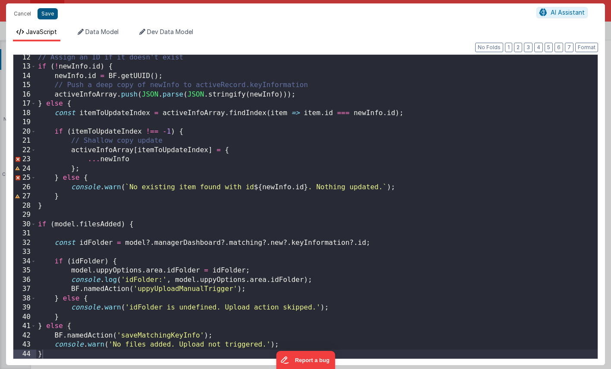
scroll to position [53, 0]
click at [44, 16] on button "Save" at bounding box center [47, 13] width 20 height 11
type textarea "HOME DASHBOARD"
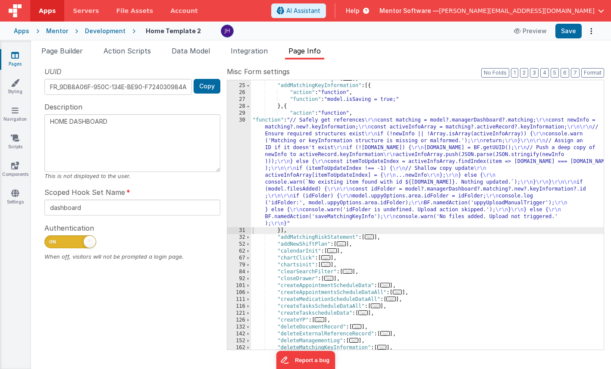
click at [22, 30] on div "Apps" at bounding box center [22, 31] width 16 height 9
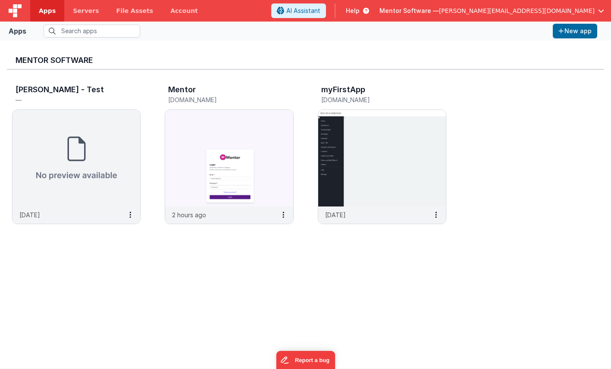
click at [266, 52] on div "Mentor Software" at bounding box center [305, 58] width 597 height 22
click at [285, 214] on button at bounding box center [283, 215] width 20 height 16
click at [269, 233] on link "Settings" at bounding box center [263, 232] width 59 height 16
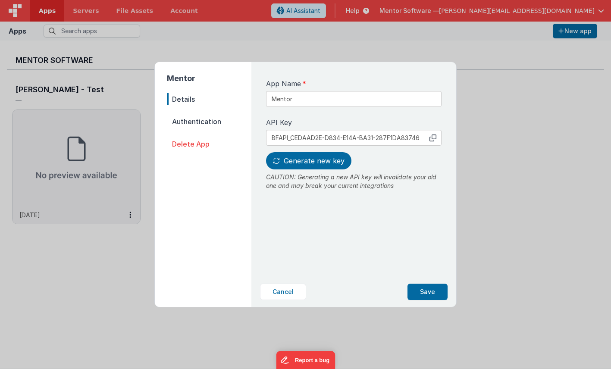
click at [315, 118] on label "API Key copied to clipboard" at bounding box center [353, 122] width 175 height 10
click at [201, 123] on span "Authentication" at bounding box center [209, 121] width 84 height 12
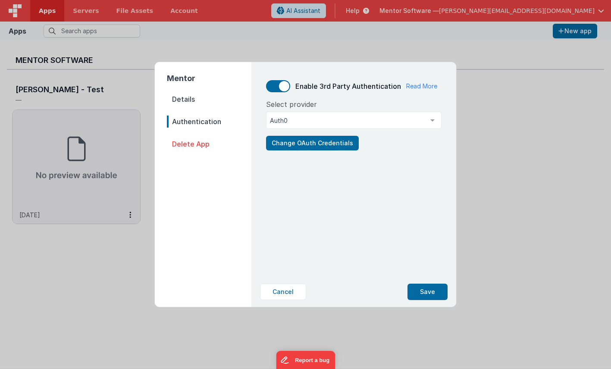
click at [193, 97] on span "Details" at bounding box center [209, 99] width 84 height 12
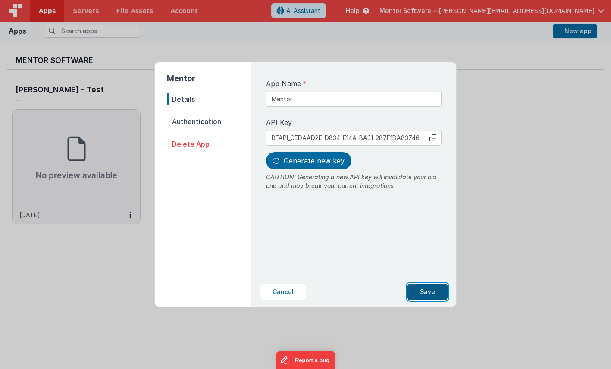
click at [422, 294] on button "Save" at bounding box center [427, 292] width 40 height 16
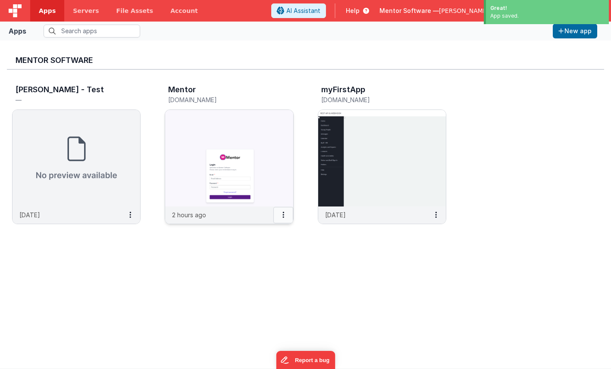
click at [285, 214] on button at bounding box center [283, 215] width 20 height 16
click at [337, 270] on div at bounding box center [305, 184] width 611 height 369
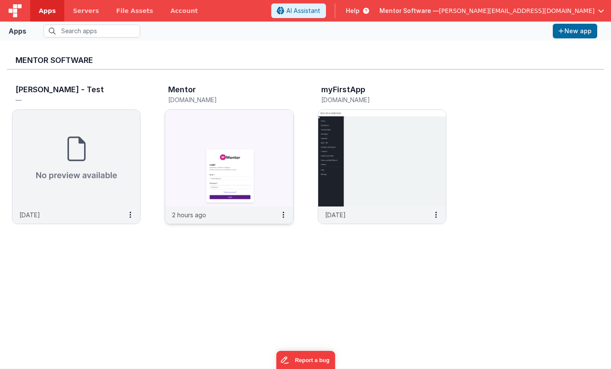
click at [248, 126] on img at bounding box center [229, 158] width 128 height 97
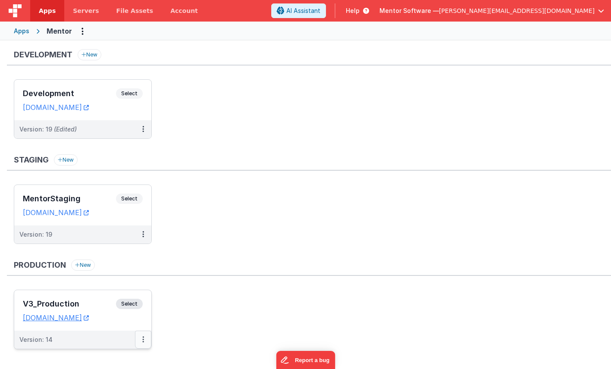
click at [143, 340] on icon at bounding box center [143, 339] width 2 height 0
click at [207, 243] on div at bounding box center [305, 184] width 611 height 369
click at [147, 131] on button at bounding box center [143, 129] width 16 height 18
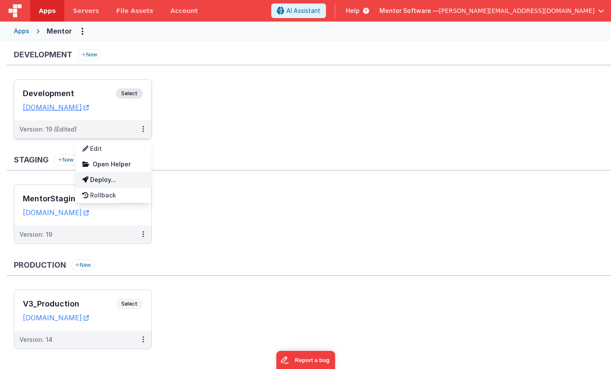
click at [123, 179] on link "Deploy..." at bounding box center [113, 180] width 76 height 16
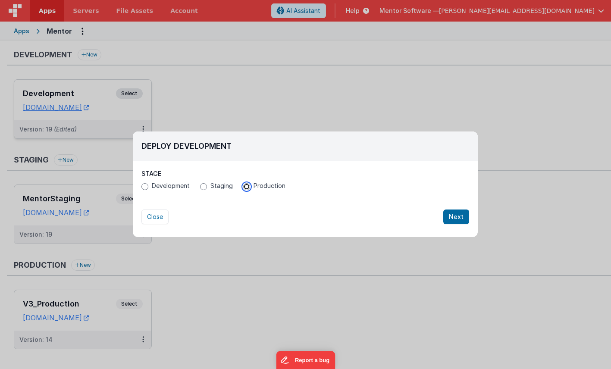
click at [246, 187] on input "Production" at bounding box center [246, 186] width 7 height 7
radio input "true"
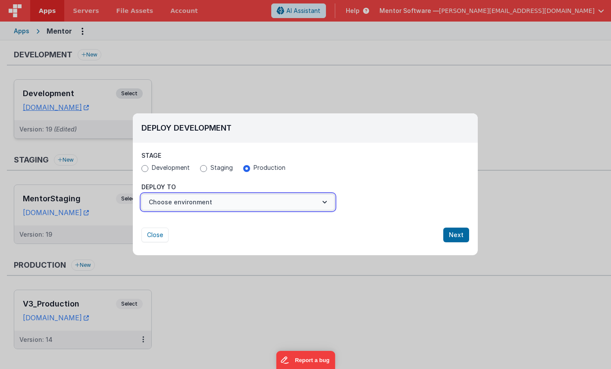
click at [246, 201] on button "Choose environment" at bounding box center [237, 202] width 193 height 16
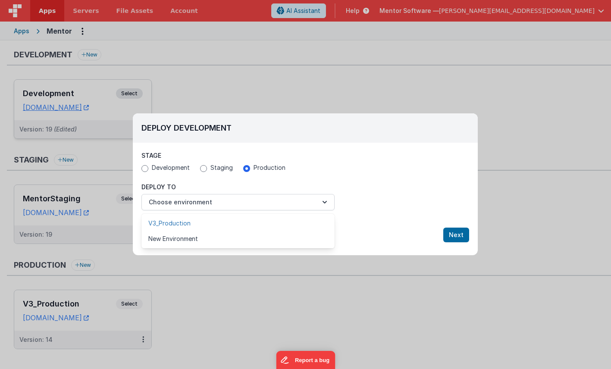
click at [231, 223] on link "V3_Production" at bounding box center [237, 223] width 193 height 16
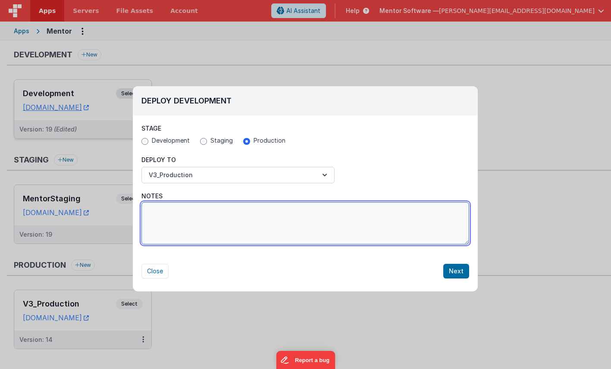
click at [394, 221] on textarea "Notes" at bounding box center [304, 223] width 327 height 42
type textarea "1st Prod Deployment"
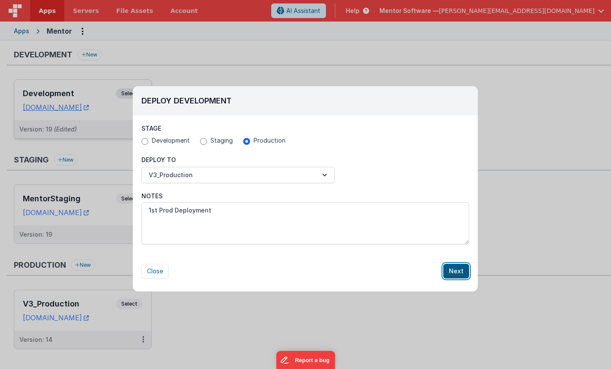
click at [458, 273] on button "Next" at bounding box center [456, 271] width 26 height 15
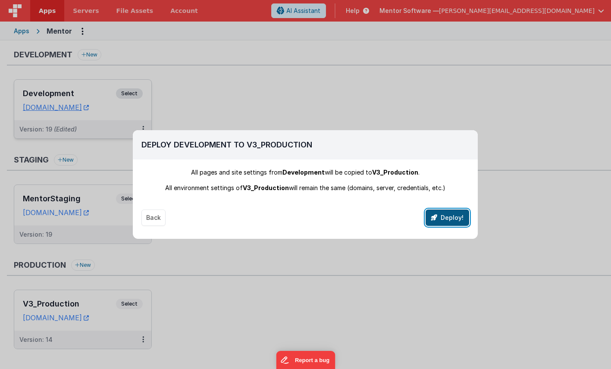
click at [448, 220] on button "Deploy!" at bounding box center [447, 217] width 44 height 16
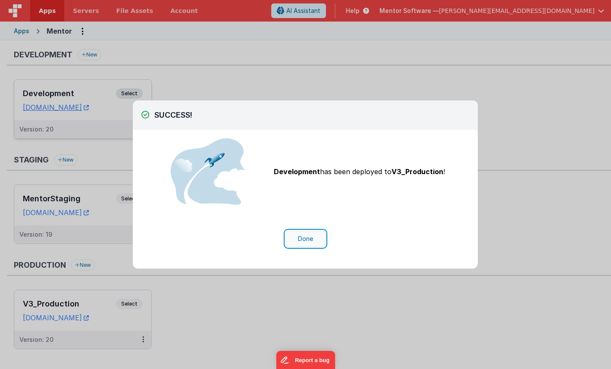
click at [305, 239] on button "Done" at bounding box center [305, 239] width 40 height 16
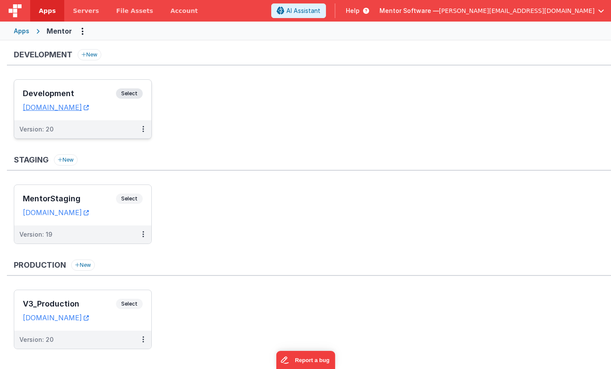
click at [290, 235] on ul "MentorStaging Select URLs mentorstaging.fmbetterforms.com Version: 19" at bounding box center [312, 218] width 597 height 68
click at [308, 192] on ul "MentorStaging Select URLs mentorstaging.fmbetterforms.com Version: 19" at bounding box center [312, 218] width 597 height 68
click at [359, 9] on span "Help" at bounding box center [353, 10] width 14 height 9
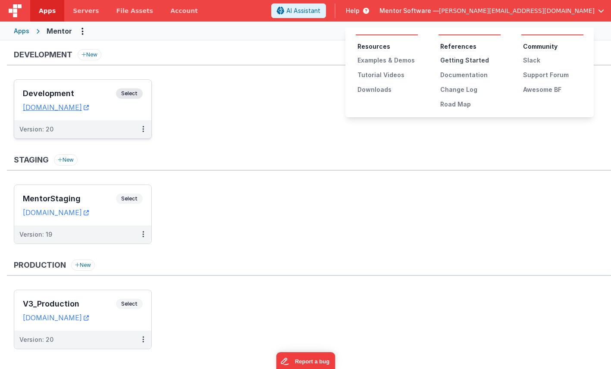
click at [450, 57] on div "Getting Started" at bounding box center [470, 60] width 60 height 9
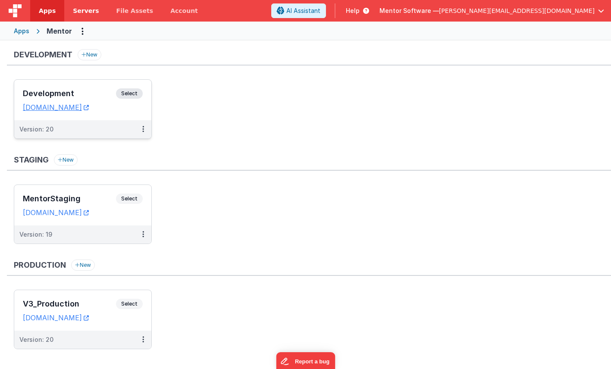
click at [93, 14] on span "Servers" at bounding box center [86, 10] width 26 height 9
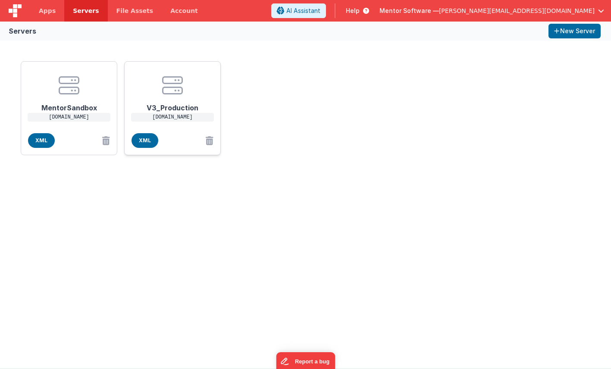
click at [186, 87] on center at bounding box center [172, 85] width 69 height 21
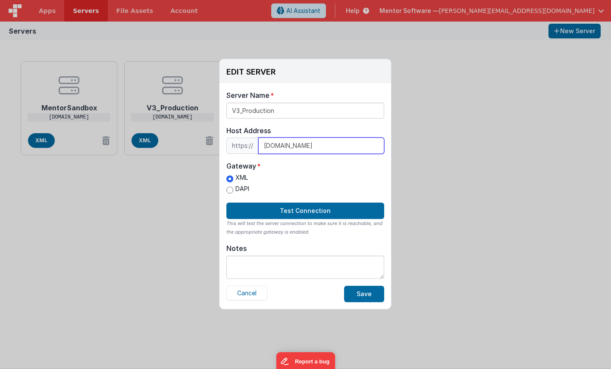
click at [312, 147] on input "ec2-18-171-200-10.eu-west-2.compute.amazonaws.com" at bounding box center [321, 145] width 126 height 16
drag, startPoint x: 262, startPoint y: 146, endPoint x: 407, endPoint y: 146, distance: 144.8
click at [407, 146] on div "EDIT SERVER Delete Server Delete Server Name V3_Production Host Address https:/…" at bounding box center [305, 184] width 611 height 369
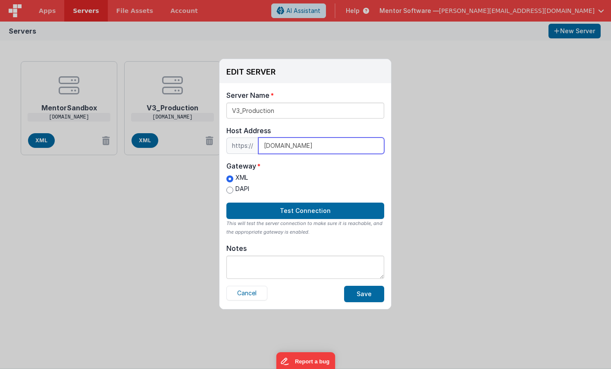
paste input "proddata.mentorsoftware.co.uk"
type input "proddata.mentorsoftware.co.uk"
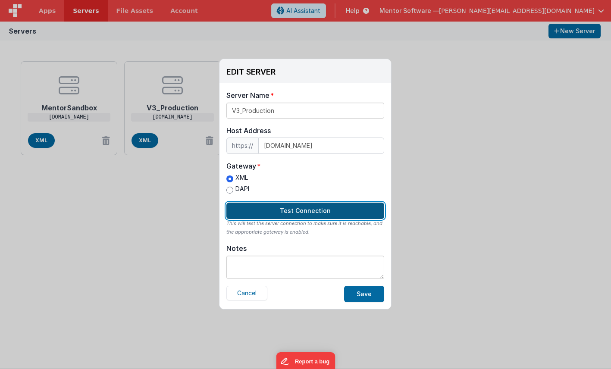
click at [299, 212] on button "Test Connection" at bounding box center [305, 211] width 158 height 16
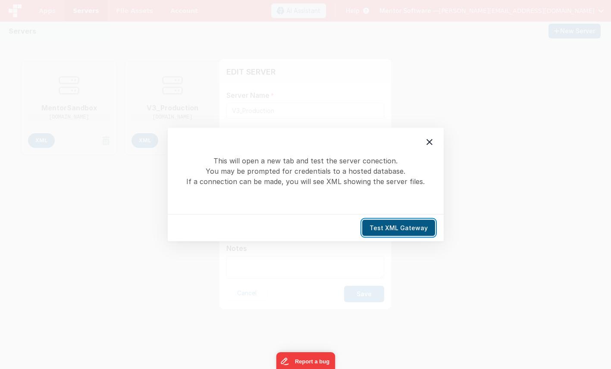
click at [388, 227] on button "Test XML Gateway" at bounding box center [398, 228] width 73 height 16
click at [428, 142] on icon at bounding box center [429, 142] width 6 height 6
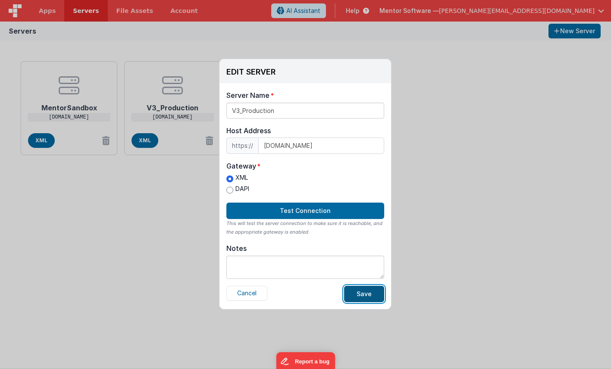
click at [371, 296] on button "Save" at bounding box center [364, 294] width 40 height 16
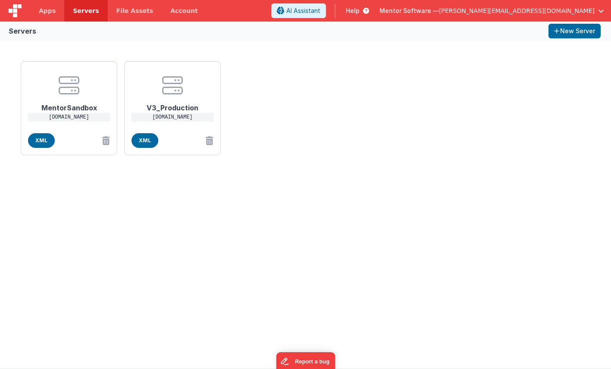
click at [287, 89] on div "MentorSandbox ec2-35-176-248-117.eu-west-2.compute.amazonaws.com XML V3_Product…" at bounding box center [305, 108] width 576 height 101
click at [99, 86] on center at bounding box center [68, 85] width 69 height 21
click at [423, 165] on div "EDIT SERVER Delete Server Delete Server Name MentorSandbox Host Address https:/…" at bounding box center [305, 184] width 611 height 369
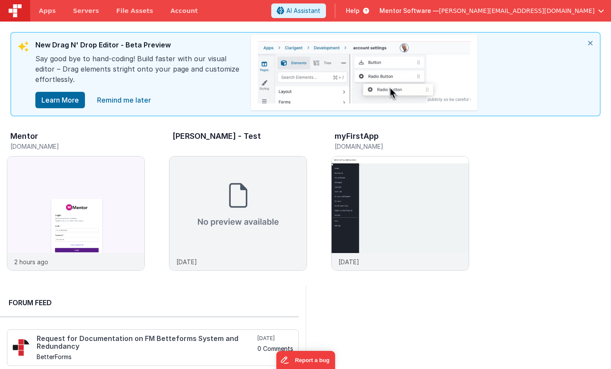
click at [359, 10] on span "Help" at bounding box center [353, 10] width 14 height 9
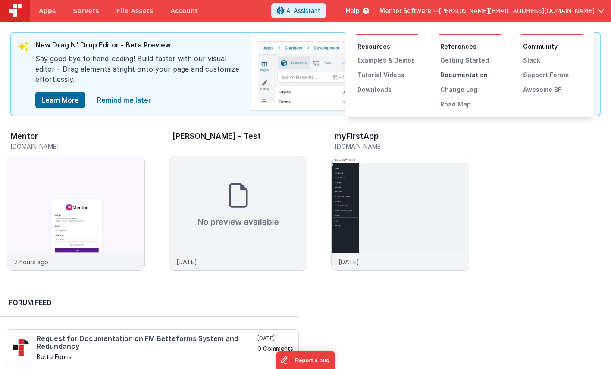
click at [468, 74] on div "Documentation" at bounding box center [470, 75] width 60 height 9
